Goal: Register for event/course

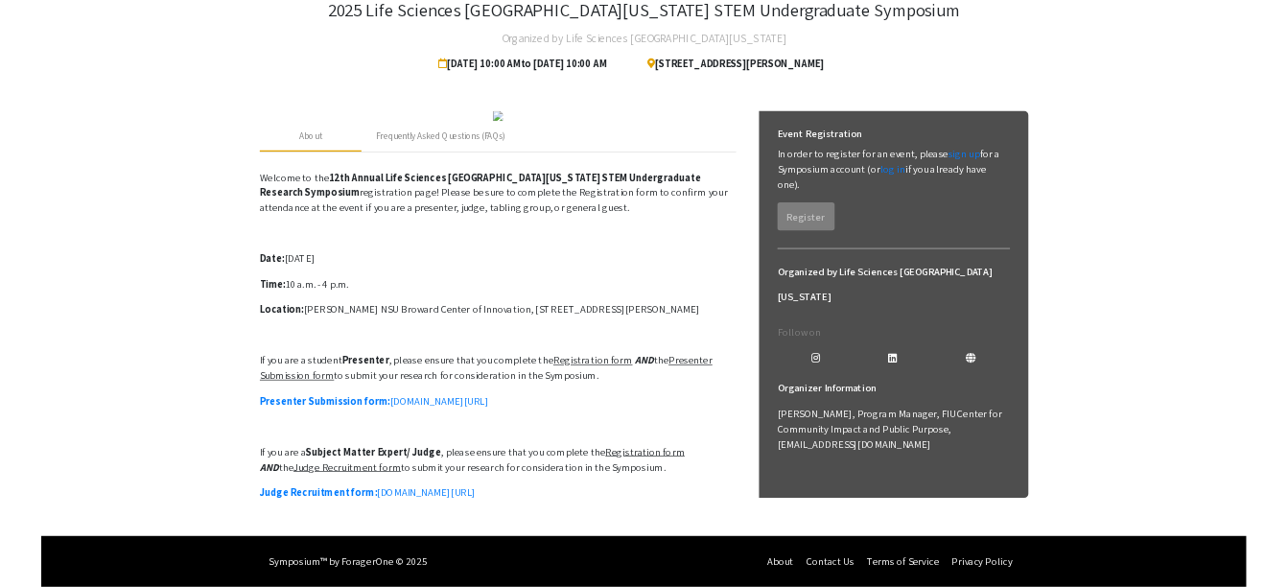
scroll to position [325, 0]
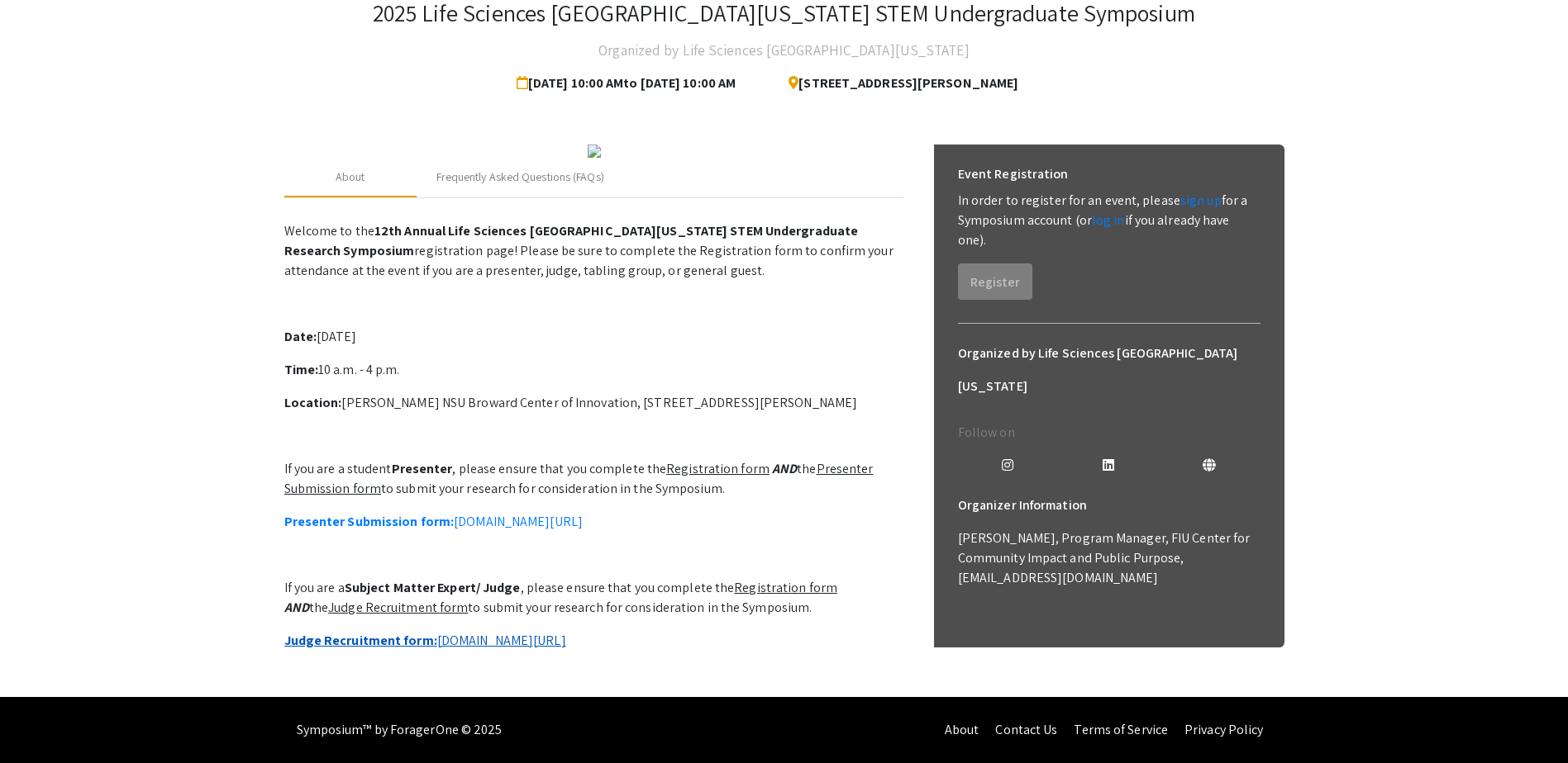
click at [551, 632] on link "Judge Recruitment form: [DOMAIN_NAME][URL]" at bounding box center [425, 641] width 282 height 17
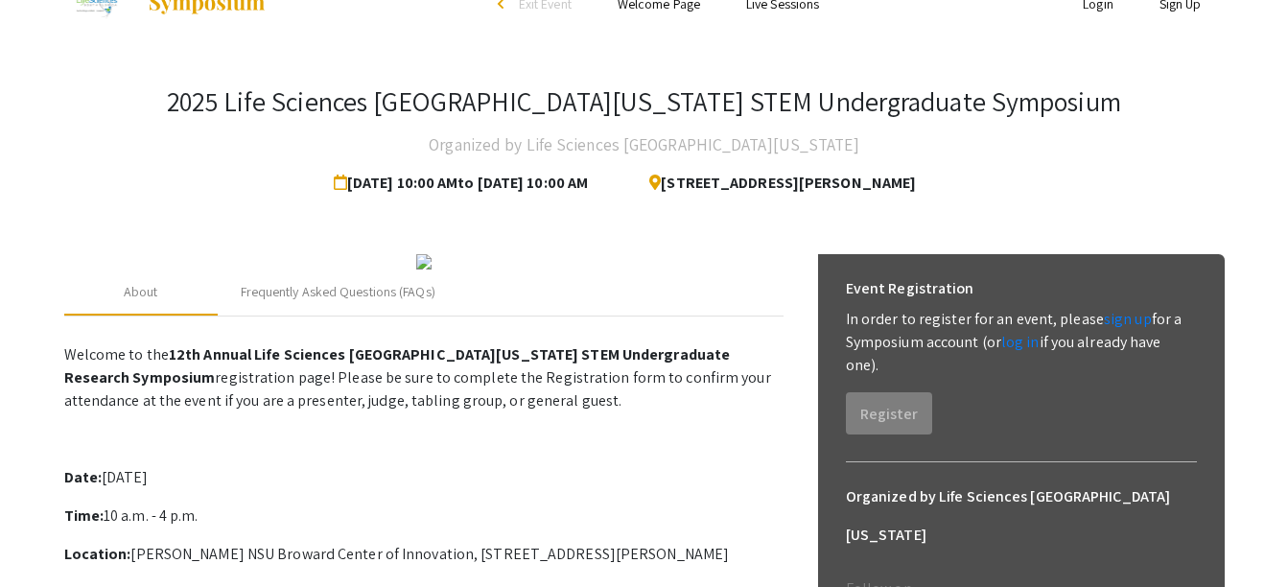
scroll to position [0, 0]
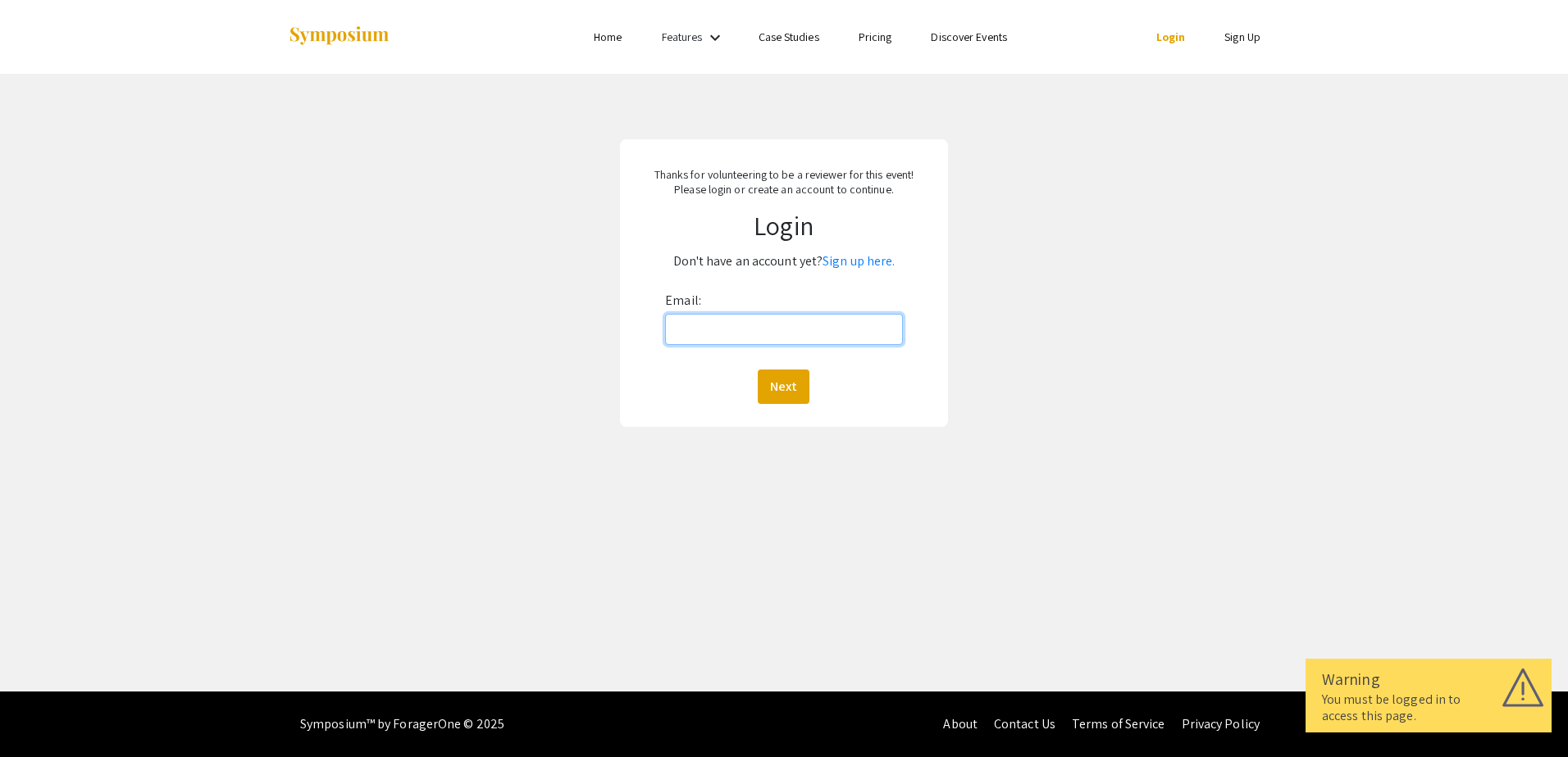
click at [693, 334] on input "Email:" at bounding box center [783, 329] width 237 height 31
type input "[EMAIL_ADDRESS][DOMAIN_NAME]"
click at [781, 385] on button "Next" at bounding box center [783, 387] width 51 height 34
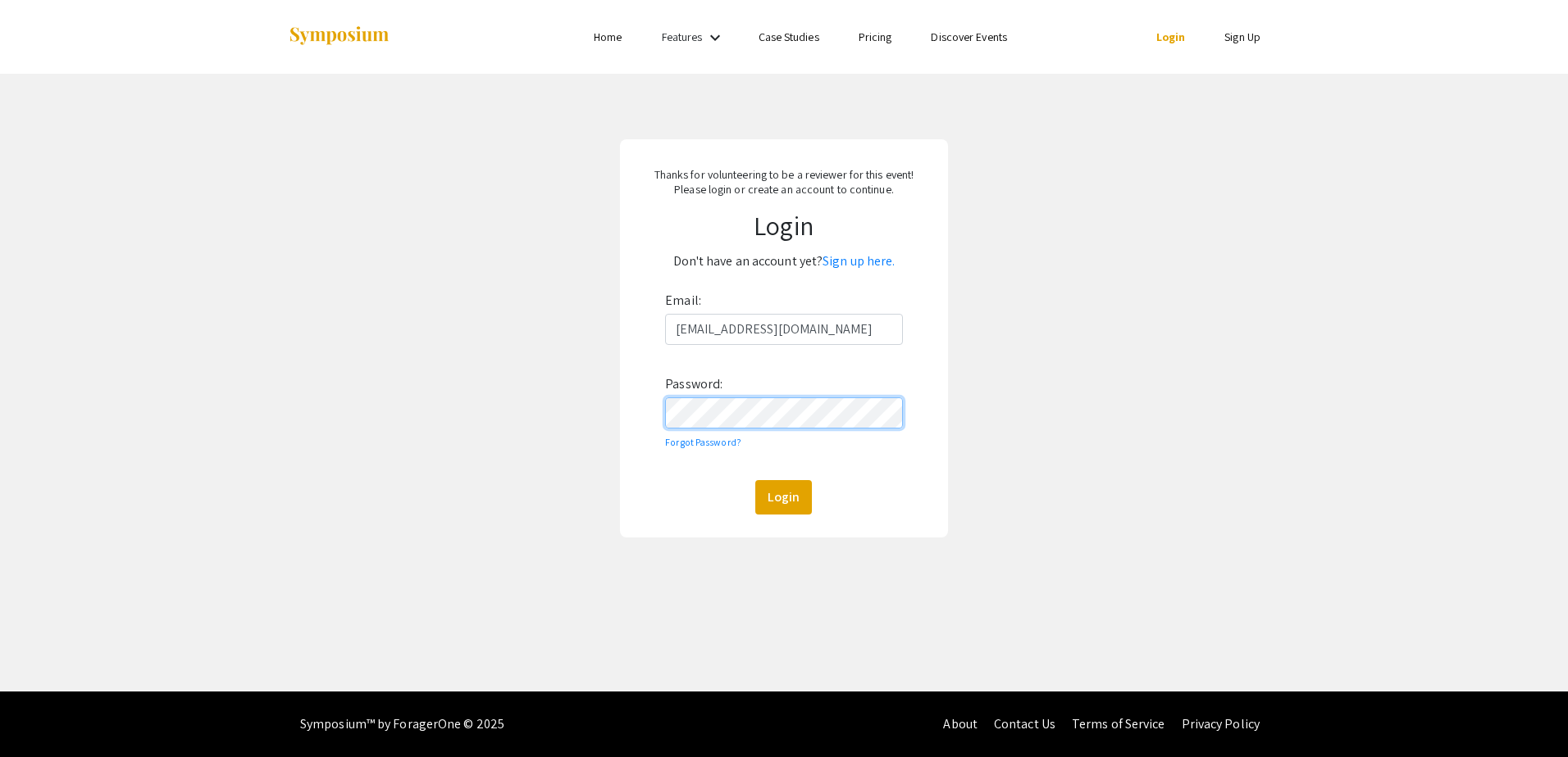
click at [755, 480] on button "Login" at bounding box center [783, 497] width 56 height 34
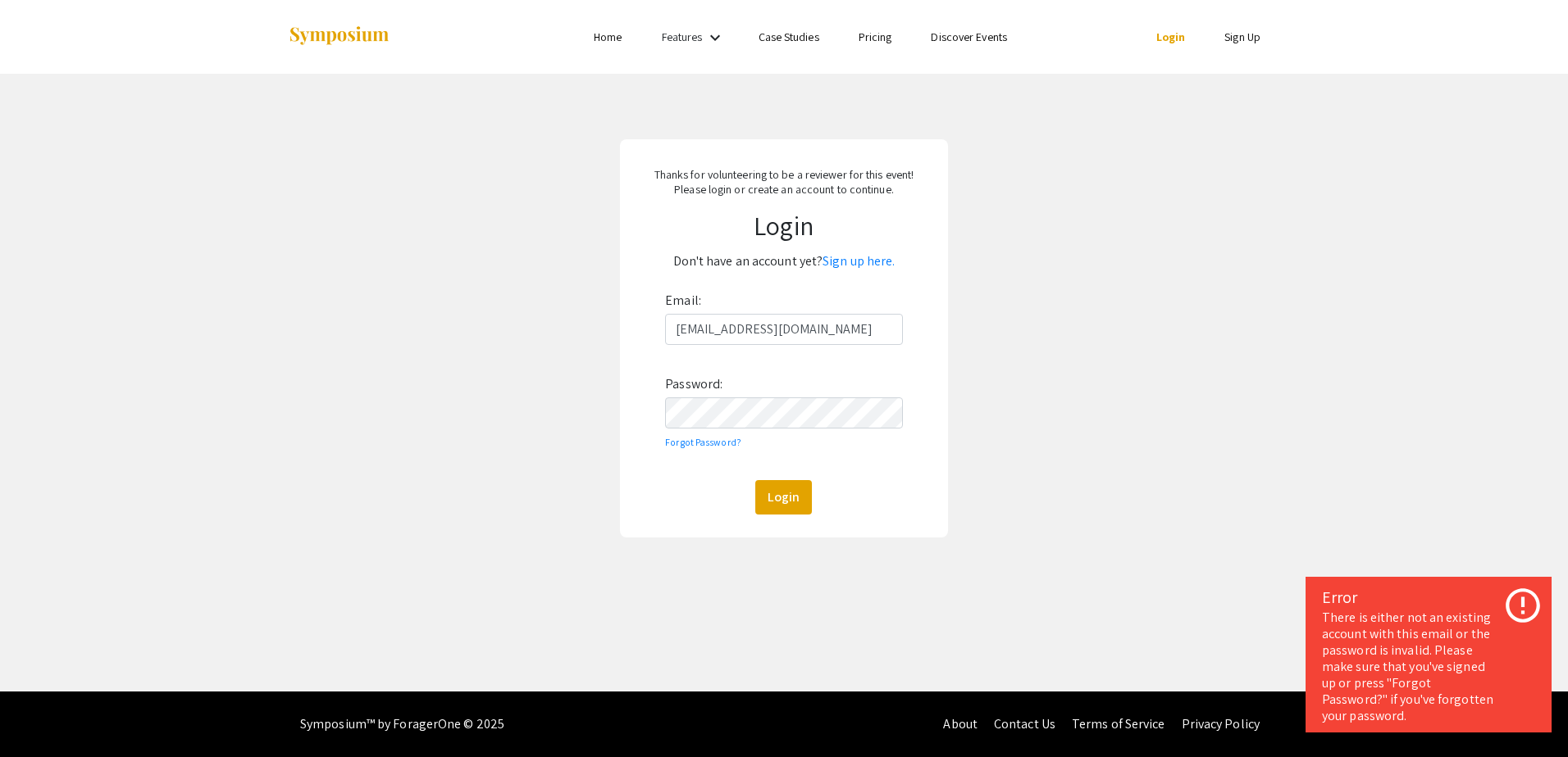
click at [1461, 533] on div "Thanks for volunteering to be a reviewer for this event! Please login or create…" at bounding box center [784, 338] width 1593 height 530
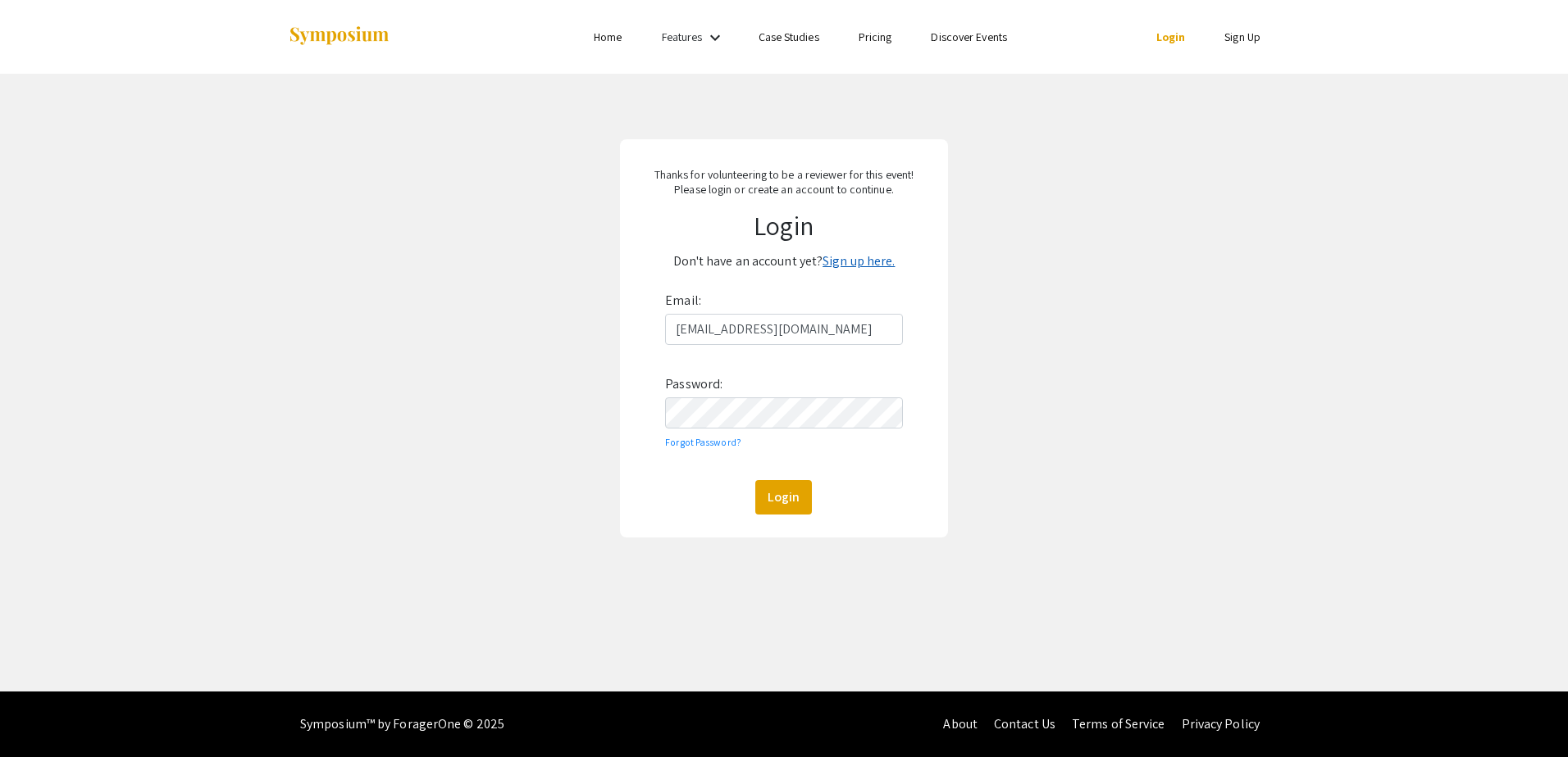
click at [850, 261] on link "Sign up here." at bounding box center [858, 261] width 72 height 17
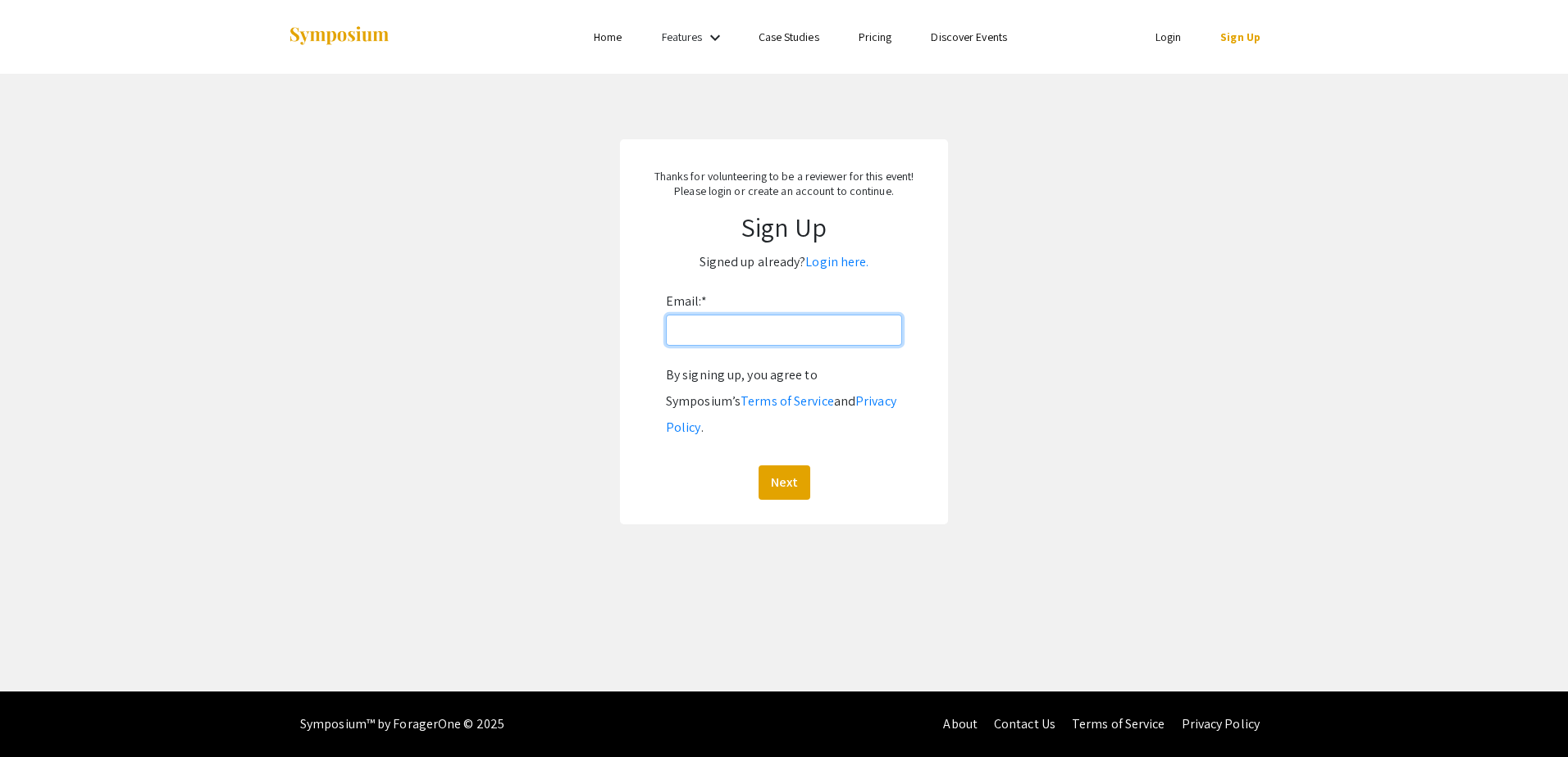
click at [754, 333] on input "Email: *" at bounding box center [784, 330] width 236 height 31
type input "[EMAIL_ADDRESS][DOMAIN_NAME]"
click at [789, 466] on button "Next" at bounding box center [784, 483] width 51 height 34
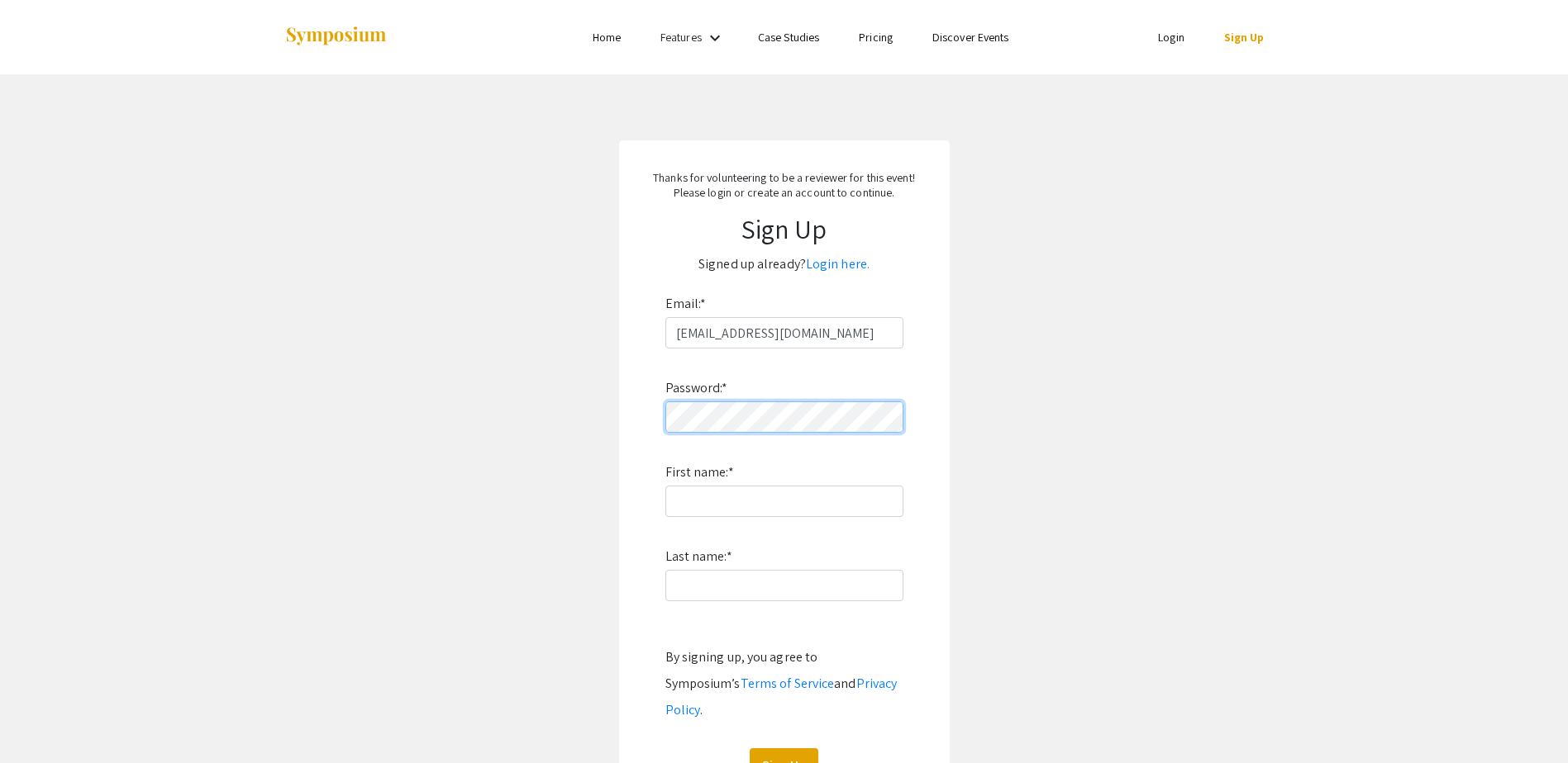
click button "Sign Up" at bounding box center [784, 766] width 69 height 34
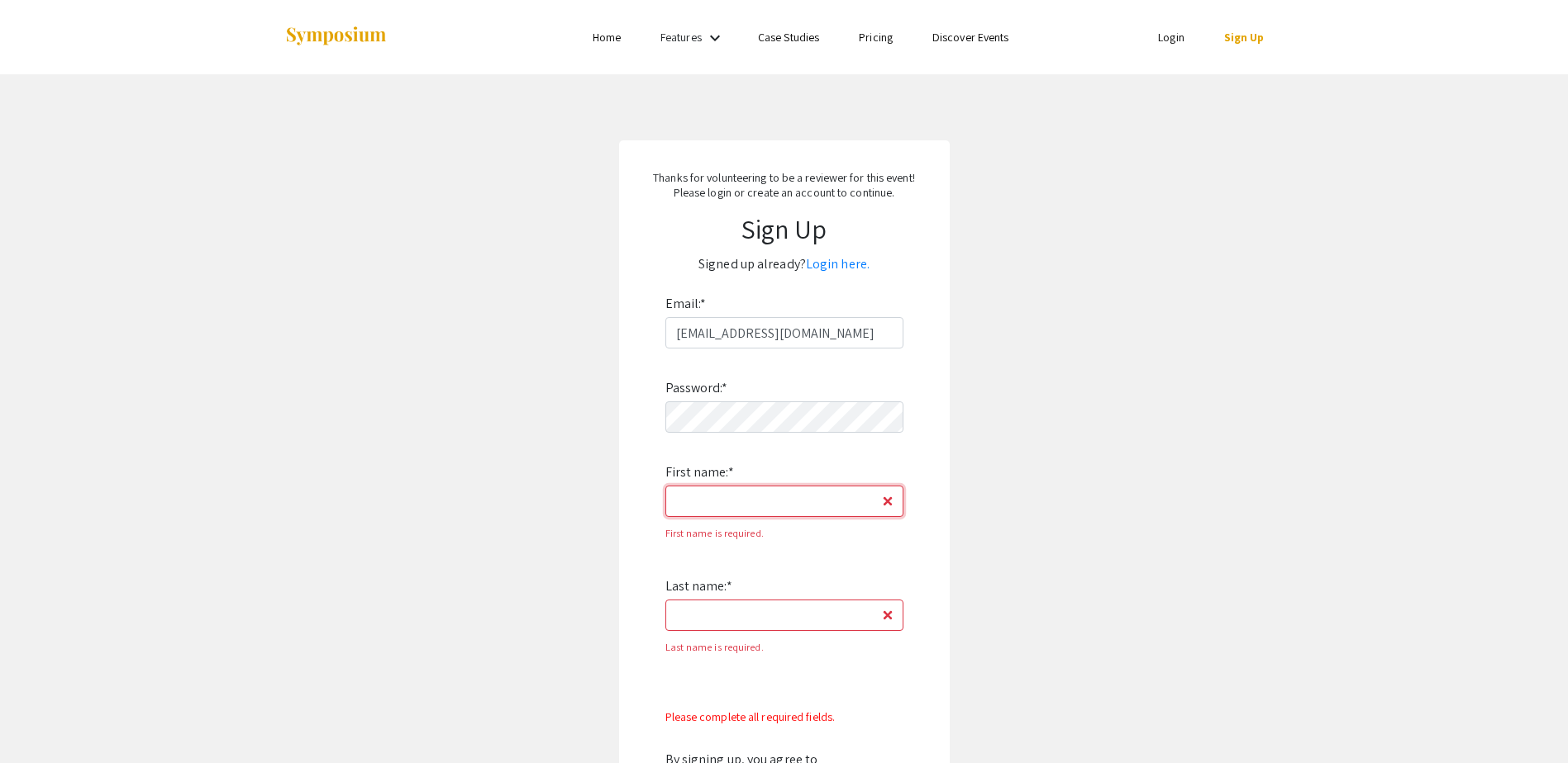
click at [745, 510] on input "First name: *" at bounding box center [784, 501] width 238 height 31
type input "[PERSON_NAME]"
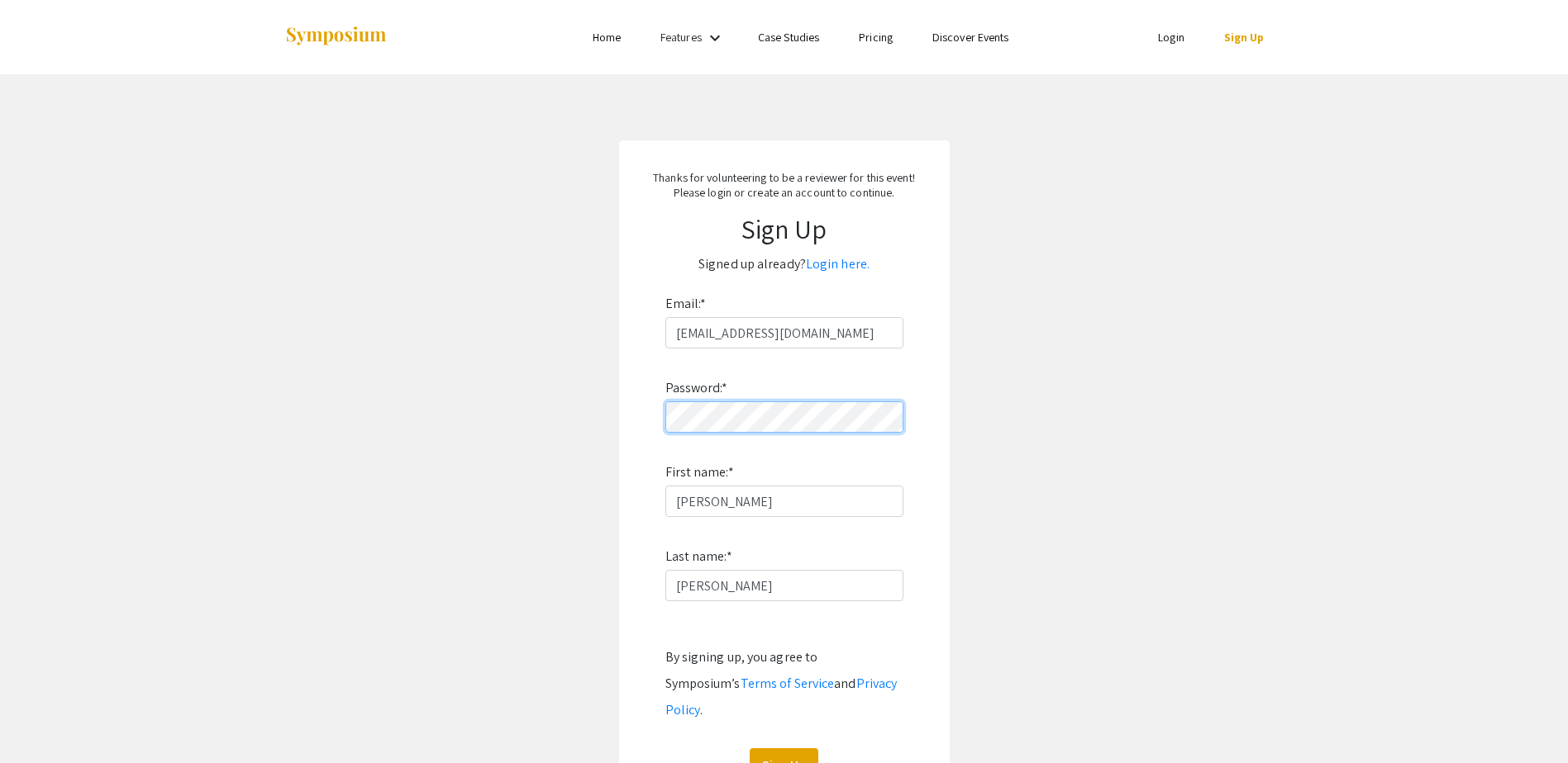
click at [657, 413] on form "Email: * [EMAIL_ADDRESS][DOMAIN_NAME] Password: * First name: * [PERSON_NAME] L…" at bounding box center [784, 537] width 297 height 493
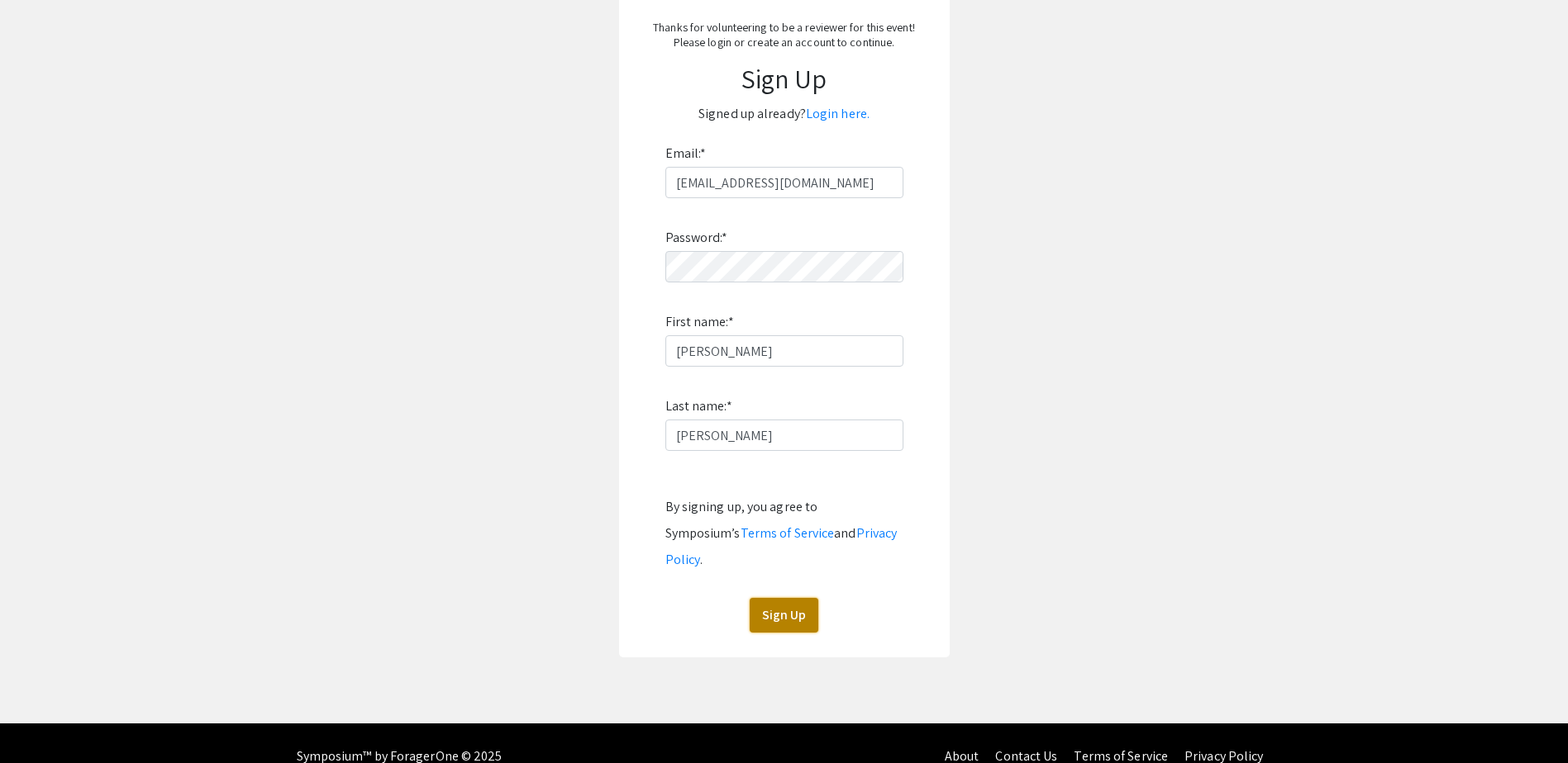
click at [781, 598] on button "Sign Up" at bounding box center [784, 615] width 69 height 34
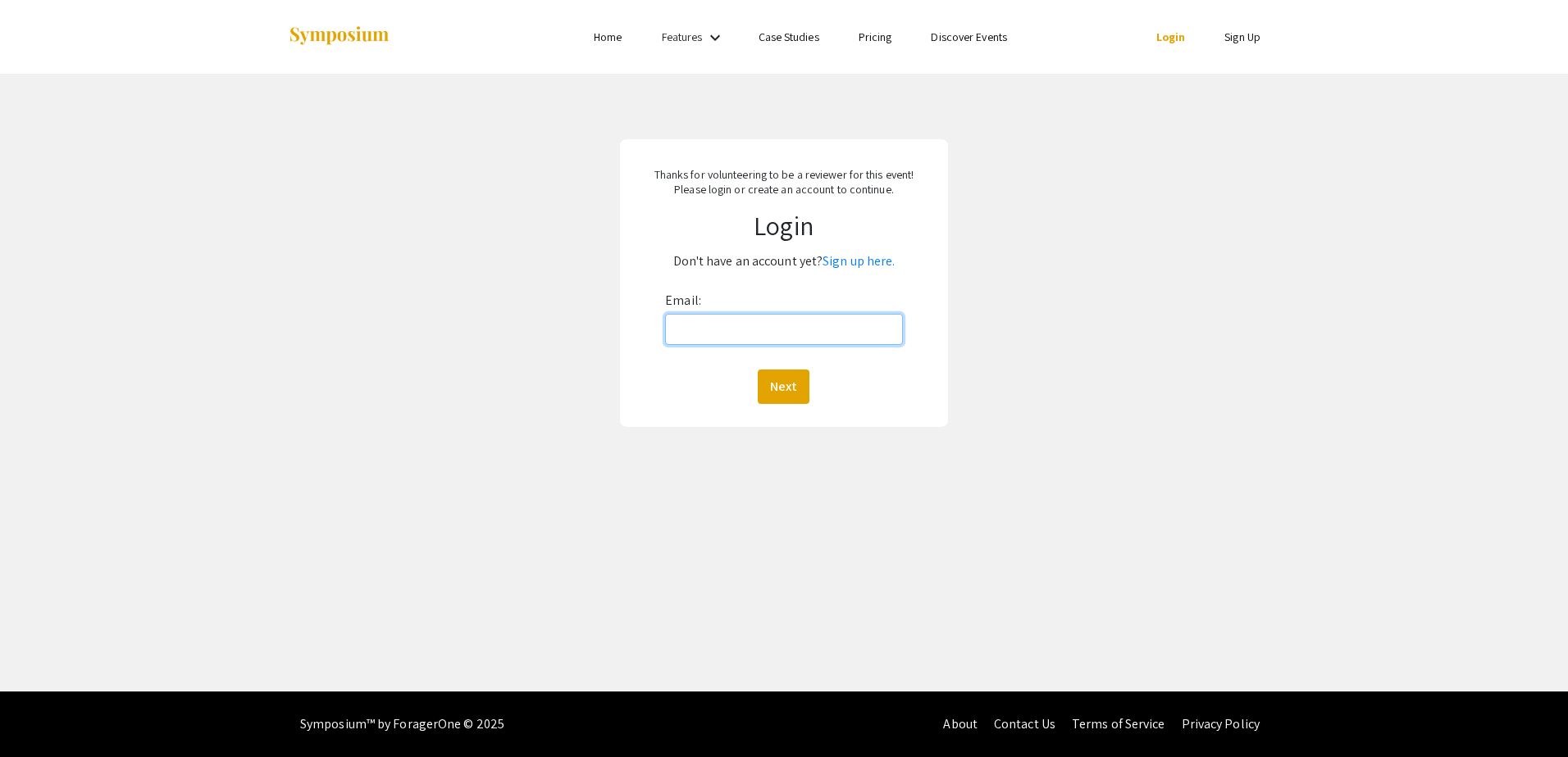
click at [750, 340] on input "Email:" at bounding box center [783, 329] width 237 height 31
type input "ecampbe1@nova.edu"
click at [778, 394] on button "Next" at bounding box center [783, 387] width 51 height 34
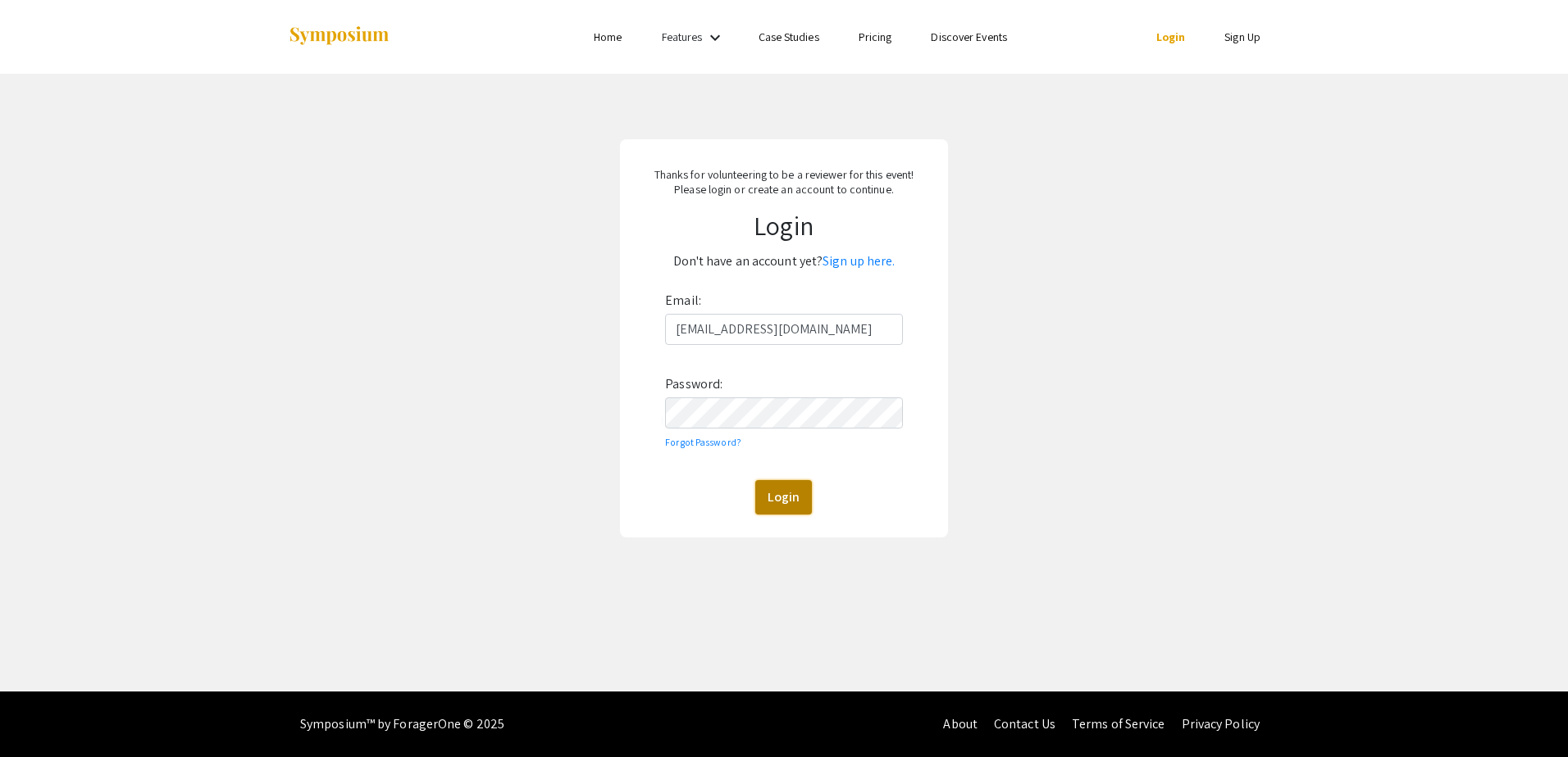
click at [771, 493] on button "Login" at bounding box center [783, 497] width 56 height 34
